Goal: Communication & Community: Participate in discussion

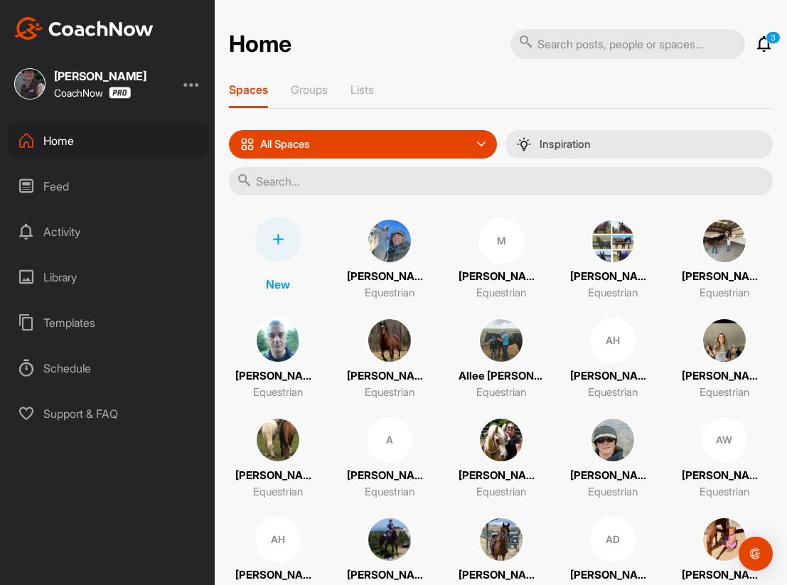
click at [55, 193] on div "Feed" at bounding box center [108, 186] width 200 height 36
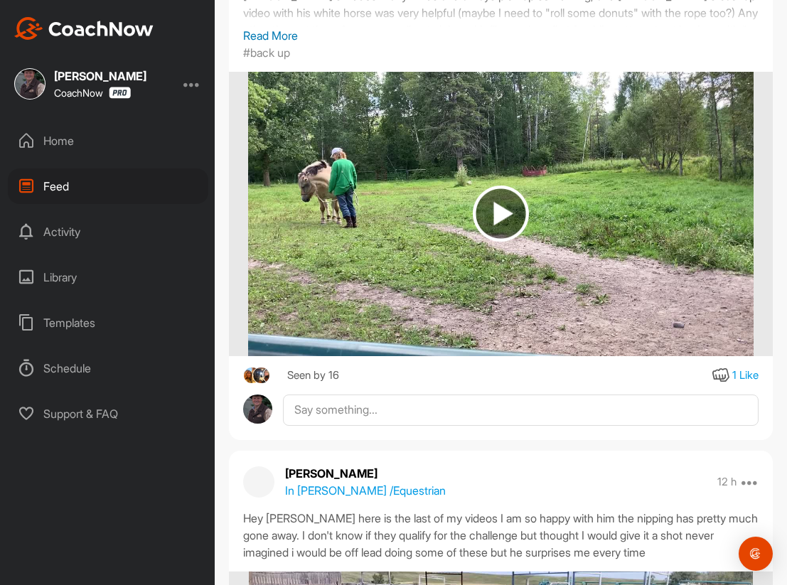
scroll to position [2094, 0]
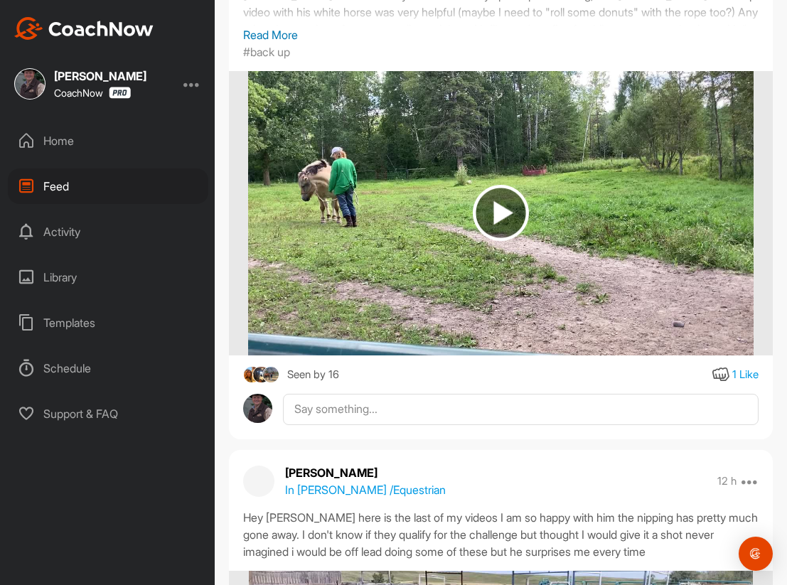
click at [72, 239] on div "Activity" at bounding box center [108, 232] width 200 height 36
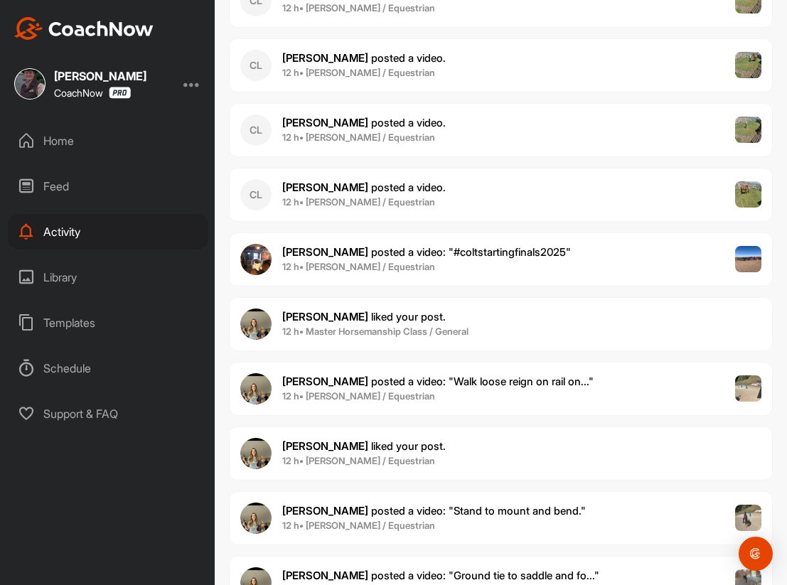
scroll to position [603, 0]
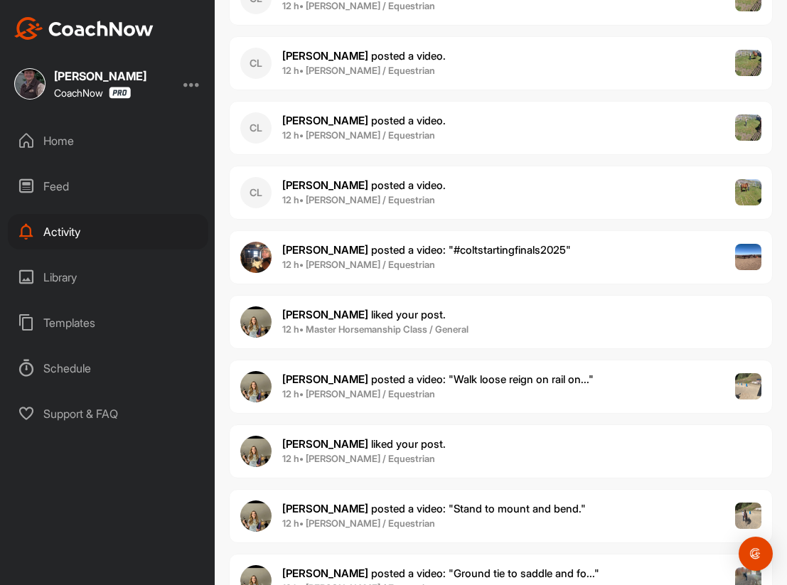
click at [303, 317] on b "[PERSON_NAME]" at bounding box center [325, 315] width 86 height 14
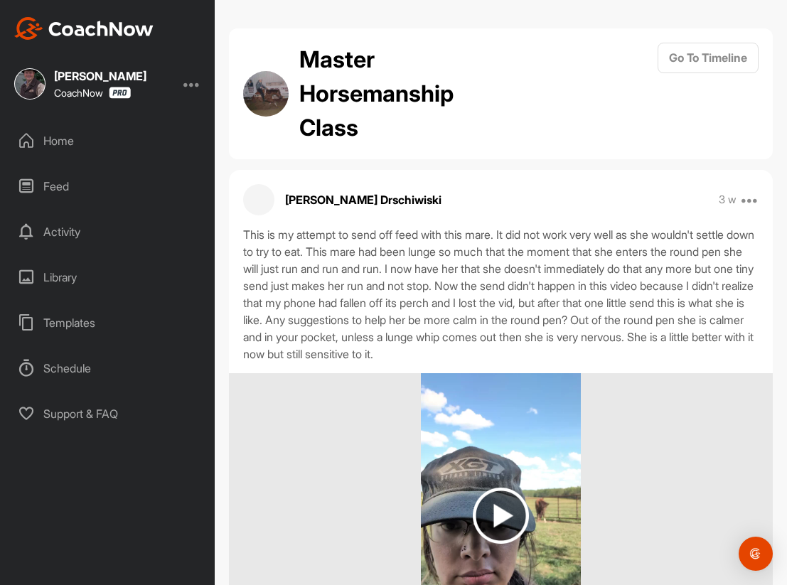
scroll to position [457, 0]
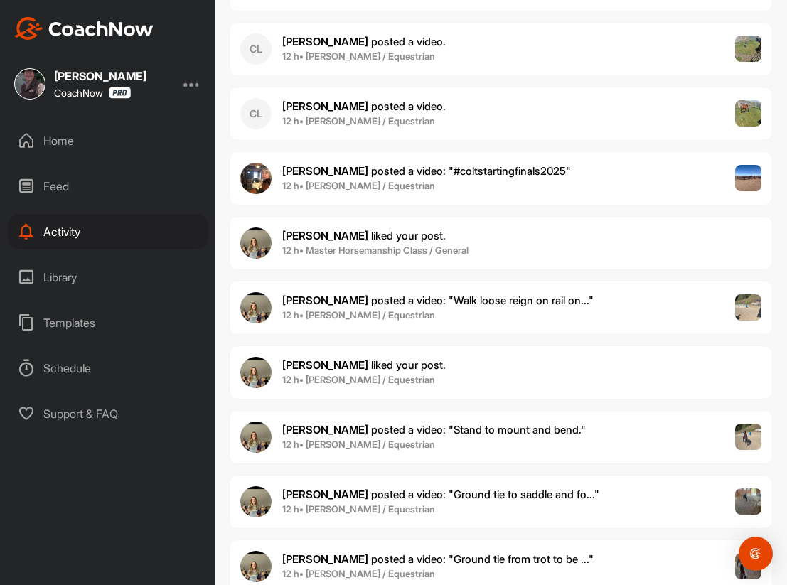
scroll to position [683, 0]
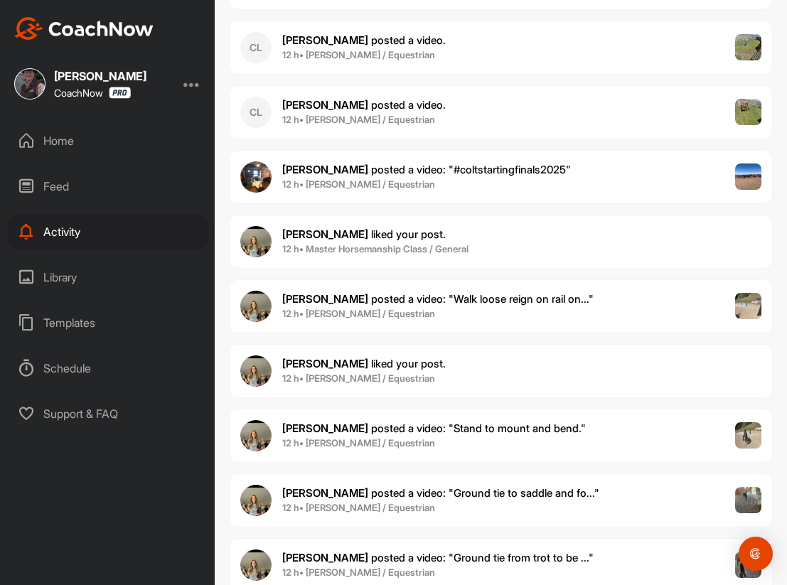
click at [427, 432] on span "[PERSON_NAME] posted a video : " Stand to mount and bend. "" at bounding box center [433, 428] width 303 height 14
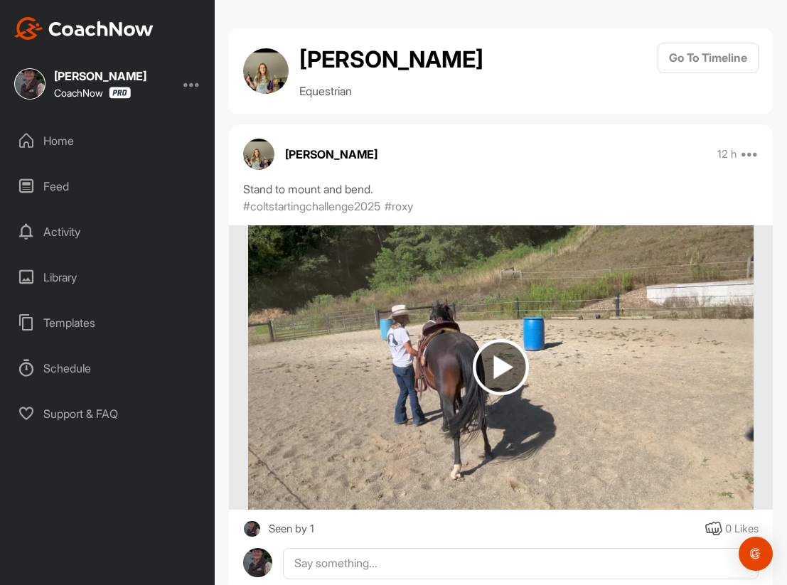
click at [502, 369] on img at bounding box center [501, 367] width 56 height 56
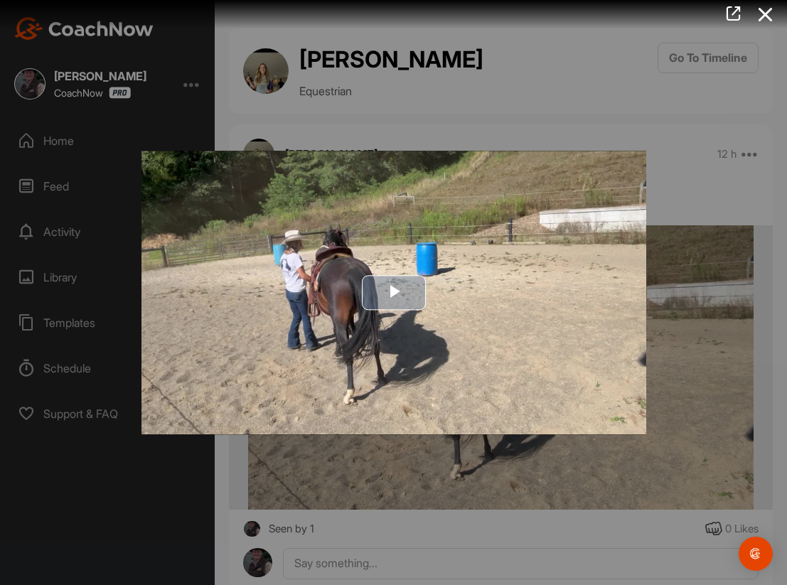
click at [394, 293] on span "Video Player" at bounding box center [394, 293] width 0 height 0
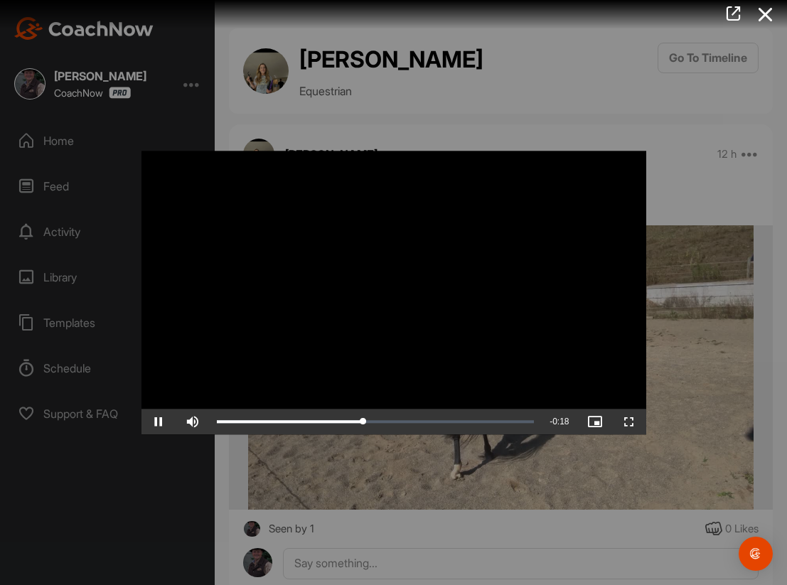
click at [158, 421] on span "Video Player" at bounding box center [158, 421] width 34 height 0
click at [765, 13] on icon at bounding box center [765, 14] width 33 height 26
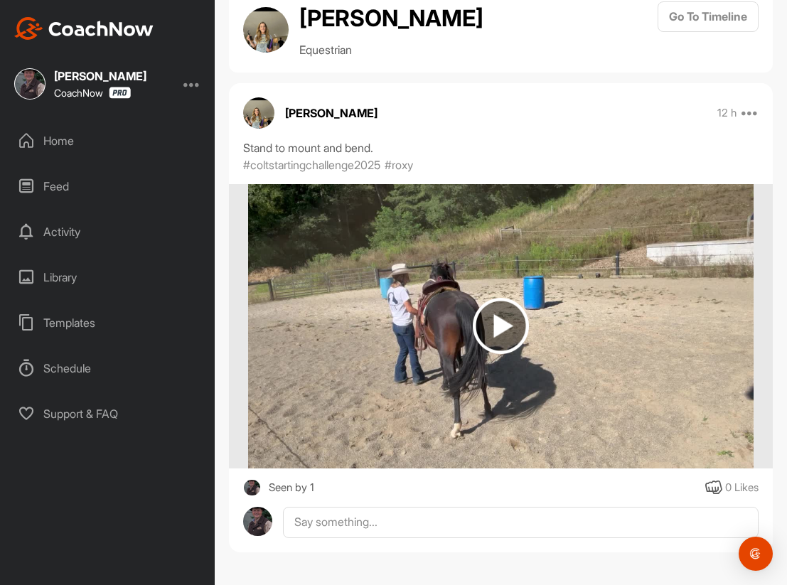
scroll to position [41, 0]
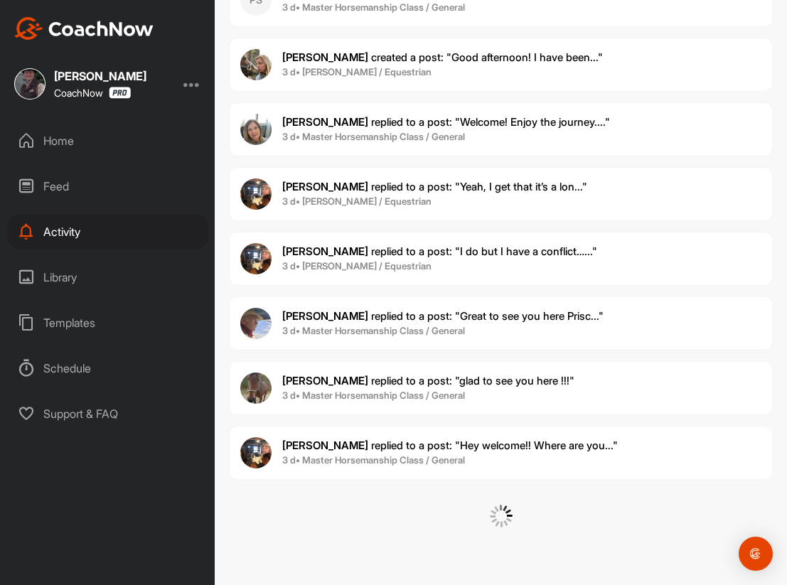
scroll to position [6193, 0]
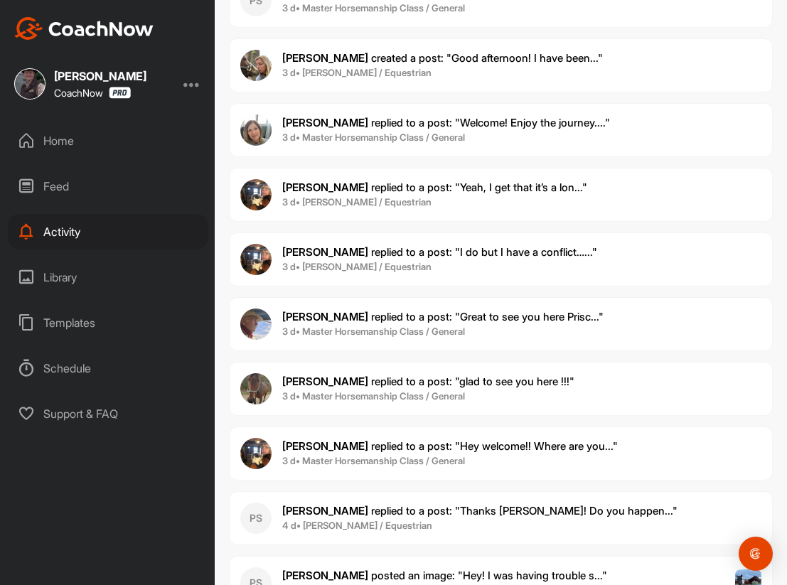
click at [58, 185] on div "Feed" at bounding box center [108, 186] width 200 height 36
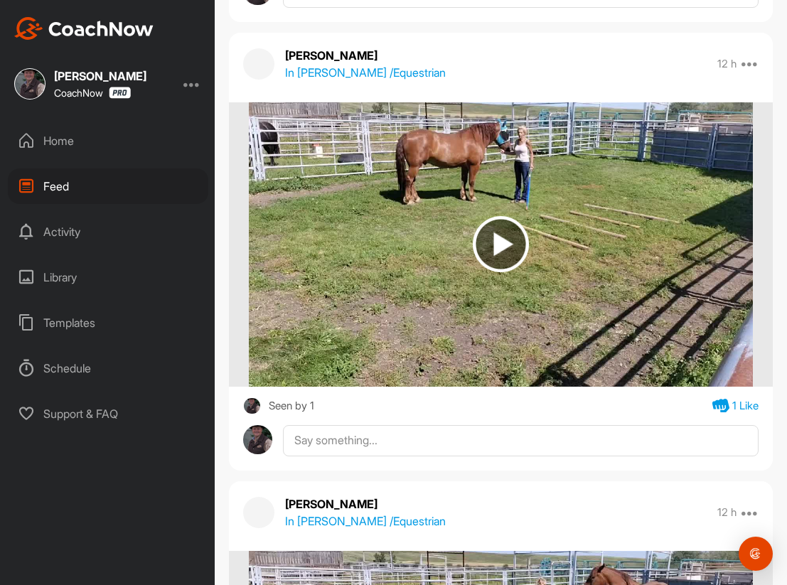
scroll to position [3031, 0]
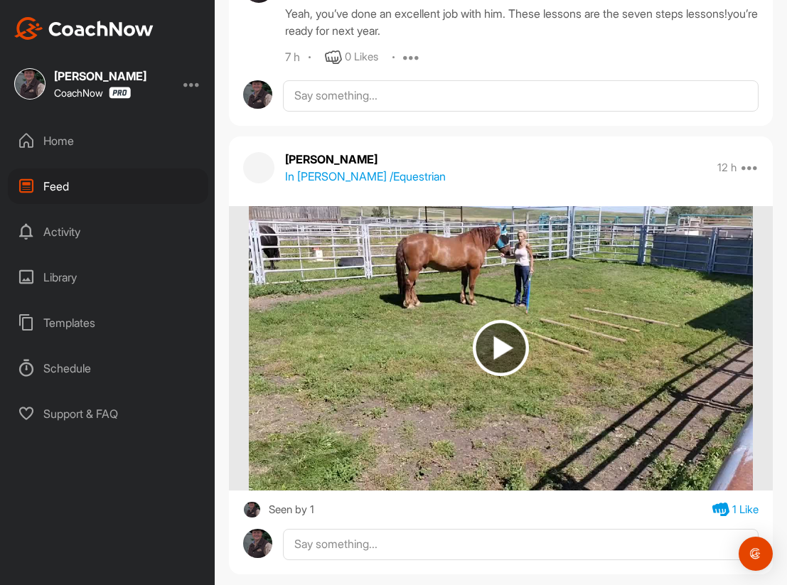
click at [65, 234] on div "Activity" at bounding box center [108, 232] width 200 height 36
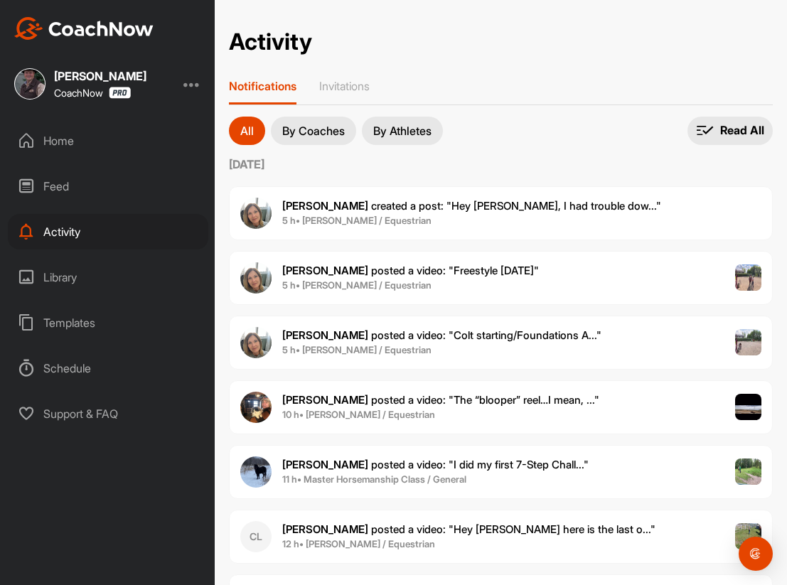
click at [48, 144] on div "Home" at bounding box center [108, 141] width 200 height 36
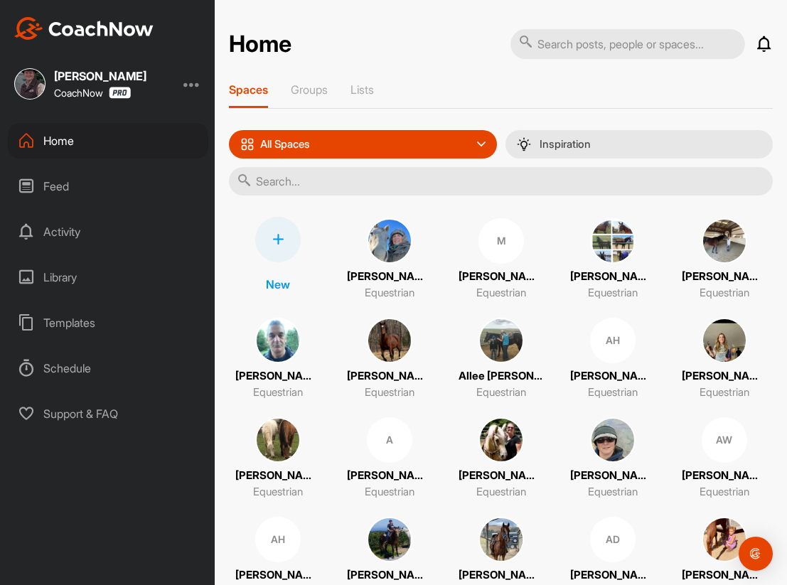
click at [726, 354] on img at bounding box center [723, 340] width 45 height 45
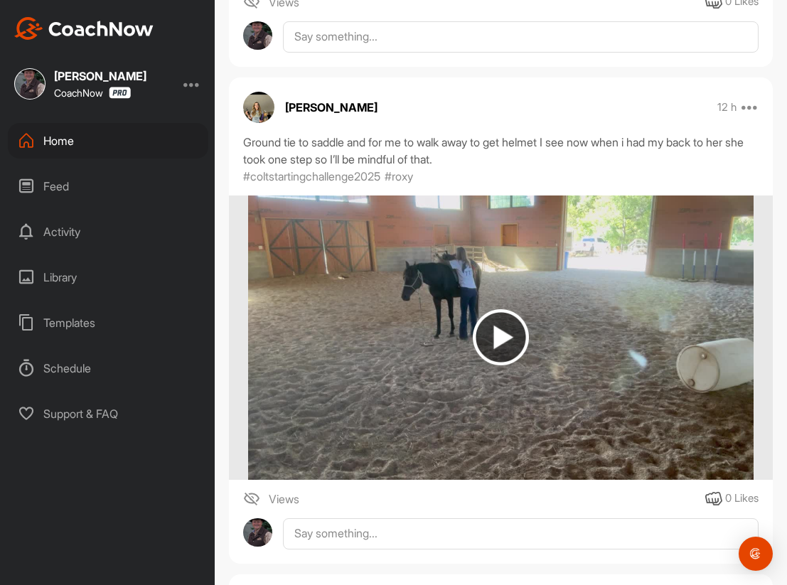
scroll to position [1111, 0]
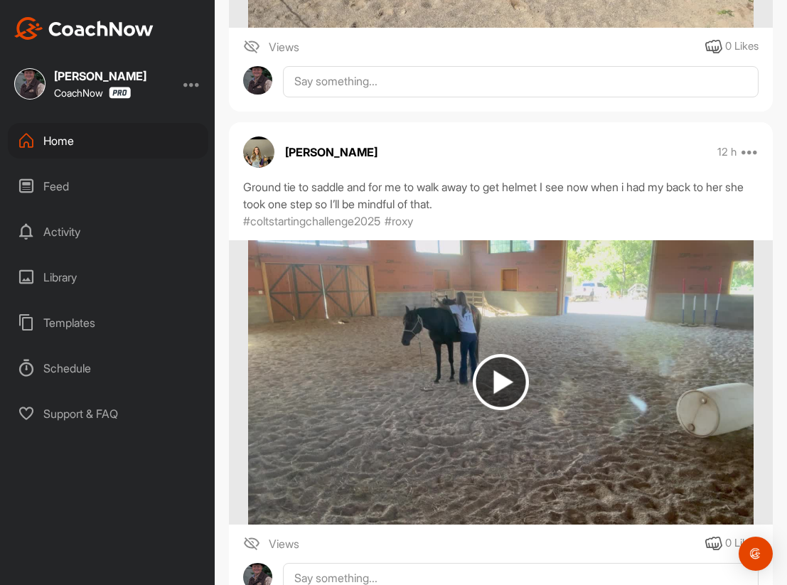
click at [70, 144] on div "Home" at bounding box center [108, 141] width 200 height 36
